Goal: Information Seeking & Learning: Learn about a topic

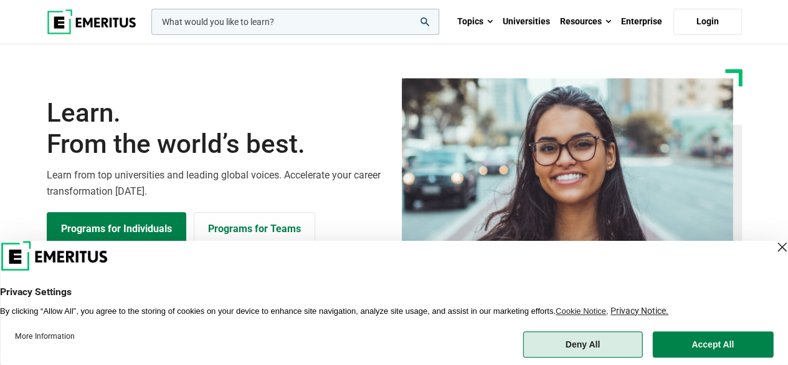
click at [597, 348] on button "Deny All" at bounding box center [583, 344] width 120 height 26
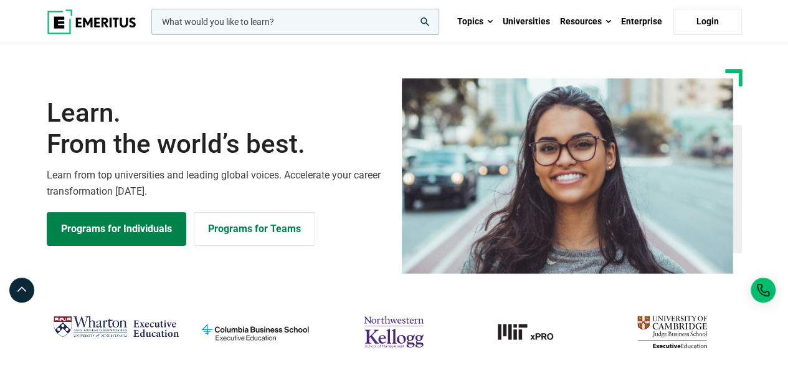
click at [235, 31] on input "woocommerce-product-search-field-0" at bounding box center [295, 22] width 288 height 26
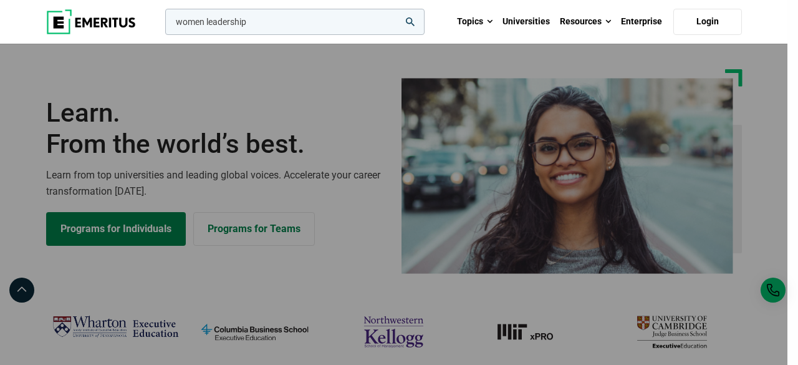
type input "women leadership"
click at [163, 25] on button "search" at bounding box center [163, 25] width 0 height 0
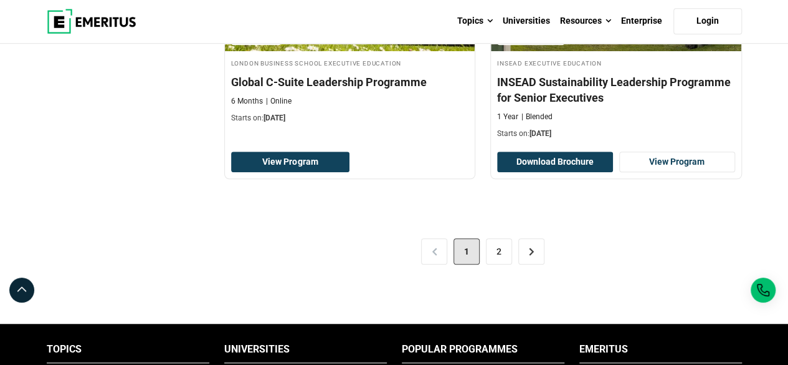
scroll to position [2743, 0]
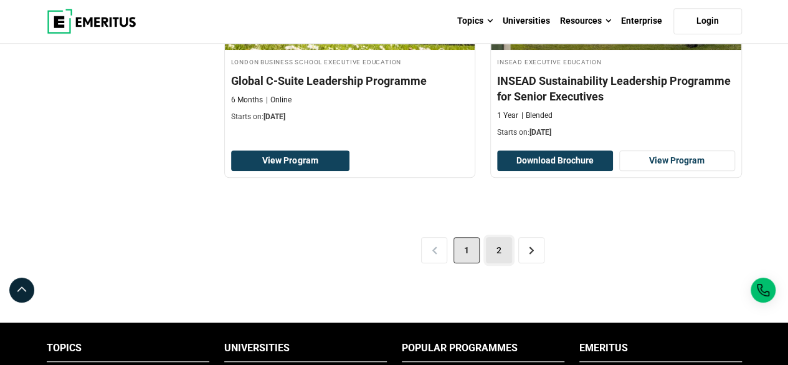
click at [499, 245] on link "2" at bounding box center [499, 250] width 26 height 26
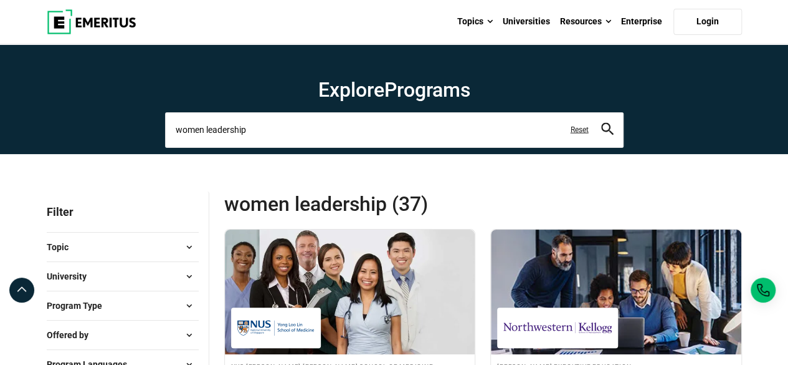
drag, startPoint x: 204, startPoint y: 125, endPoint x: 0, endPoint y: 112, distance: 204.8
click at [0, 112] on section "Explore Programs women leadership Related Programs Mastering Executive Influenc…" at bounding box center [394, 99] width 788 height 110
type input "inclusion"
click at [601, 123] on button "search" at bounding box center [607, 130] width 12 height 14
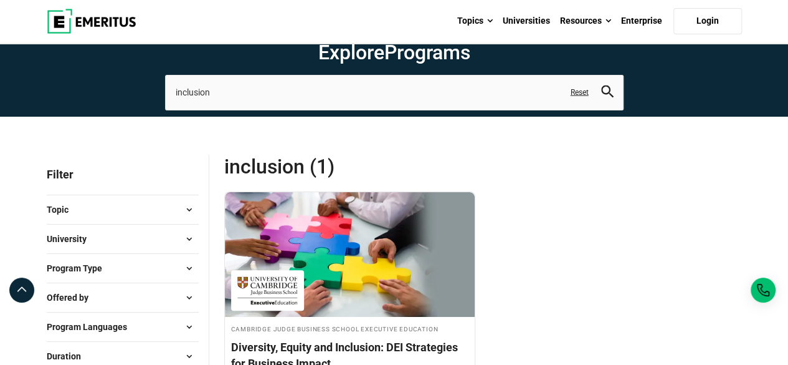
scroll to position [125, 0]
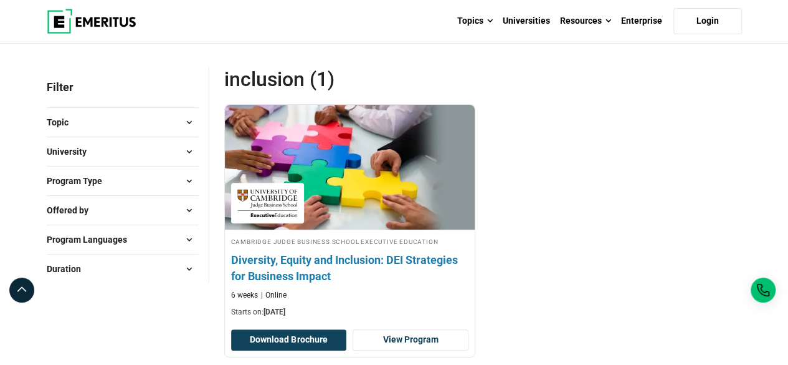
click at [391, 260] on h4 "Diversity, Equity and Inclusion: DEI Strategies for Business Impact" at bounding box center [350, 267] width 238 height 31
